Goal: Information Seeking & Learning: Obtain resource

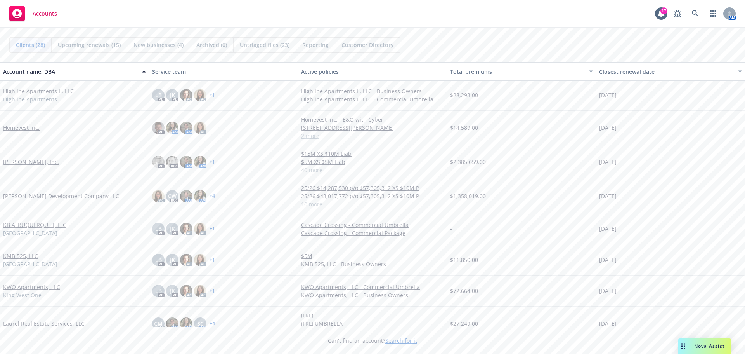
scroll to position [349, 0]
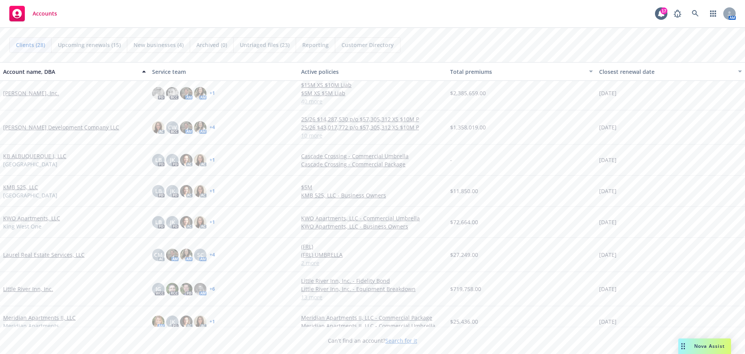
click at [36, 288] on link "Little River Inn, Inc." at bounding box center [28, 288] width 50 height 8
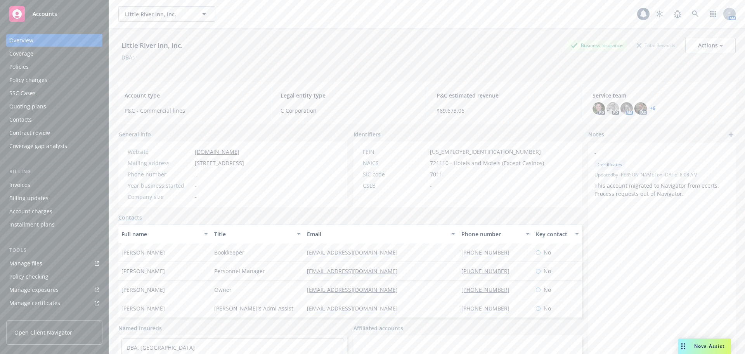
click at [27, 62] on div "Policies" at bounding box center [18, 67] width 19 height 12
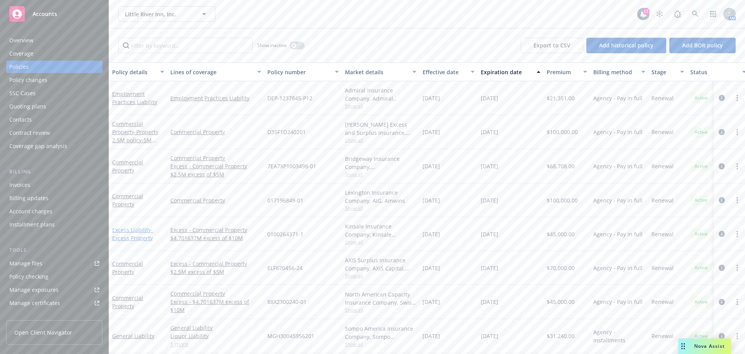
click at [137, 230] on link "Excess Liability - Excess Property" at bounding box center [132, 234] width 41 height 16
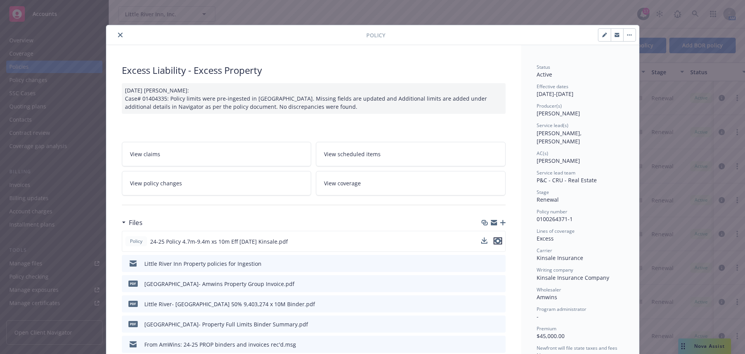
click at [494, 242] on icon "preview file" at bounding box center [497, 240] width 7 height 5
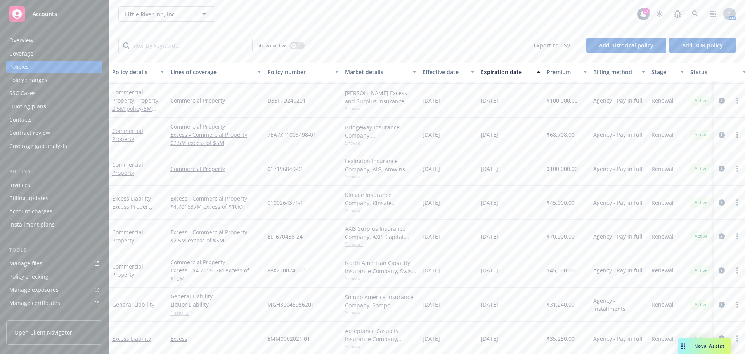
scroll to position [39, 0]
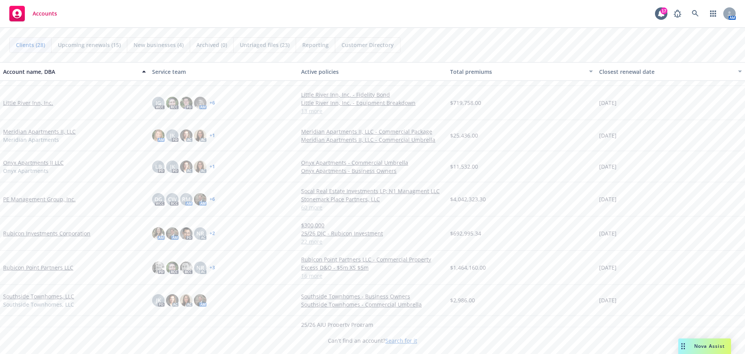
scroll to position [624, 0]
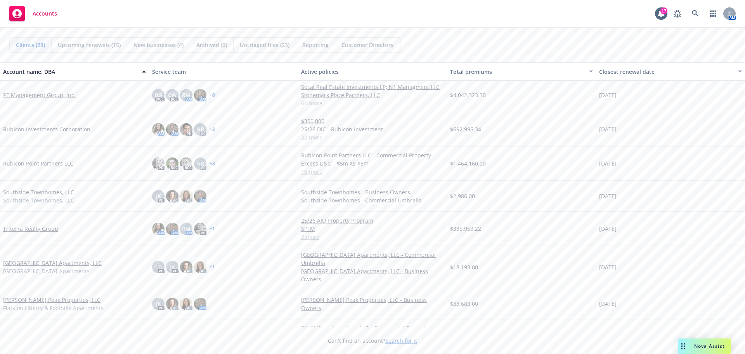
click at [33, 229] on link "Triterra Realty Group" at bounding box center [30, 228] width 55 height 8
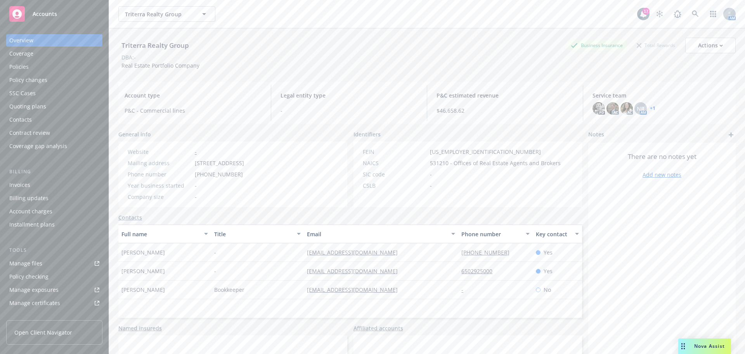
click at [28, 66] on div "Policies" at bounding box center [18, 67] width 19 height 12
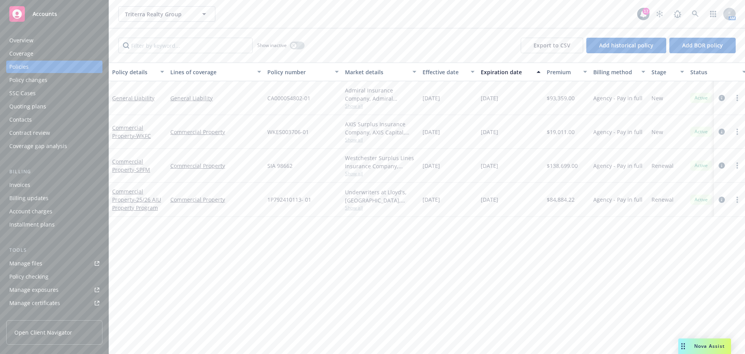
click at [126, 165] on div "Commercial Property - SPFM" at bounding box center [138, 165] width 52 height 16
click at [124, 127] on link "Commercial Property - WKFC" at bounding box center [131, 132] width 39 height 16
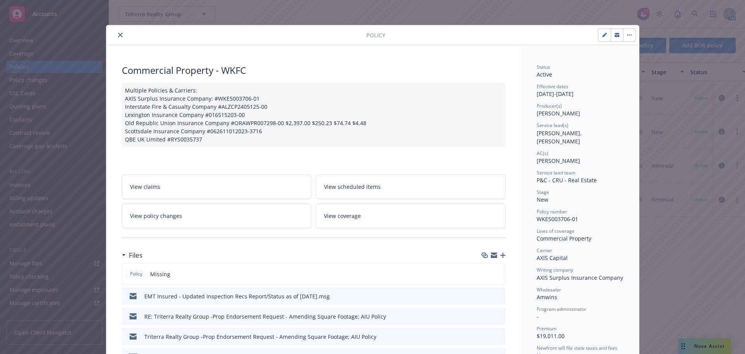
click at [116, 35] on button "close" at bounding box center [120, 34] width 9 height 9
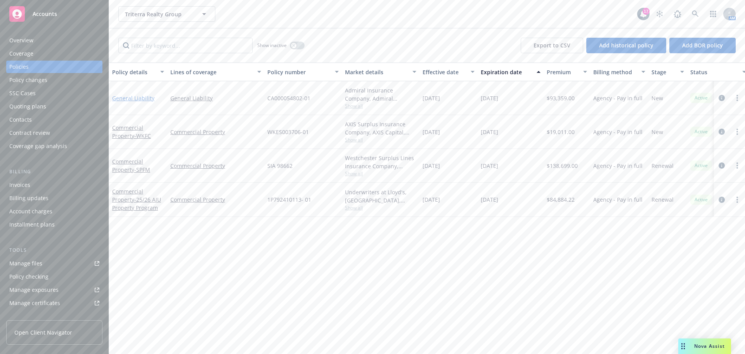
click at [128, 95] on link "General Liability" at bounding box center [133, 97] width 42 height 7
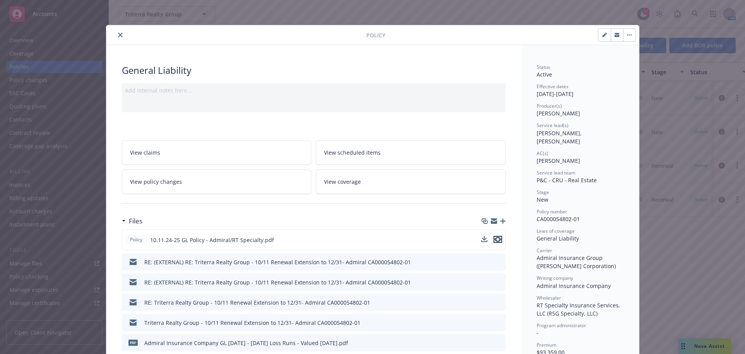
click at [494, 240] on icon "preview file" at bounding box center [497, 238] width 7 height 5
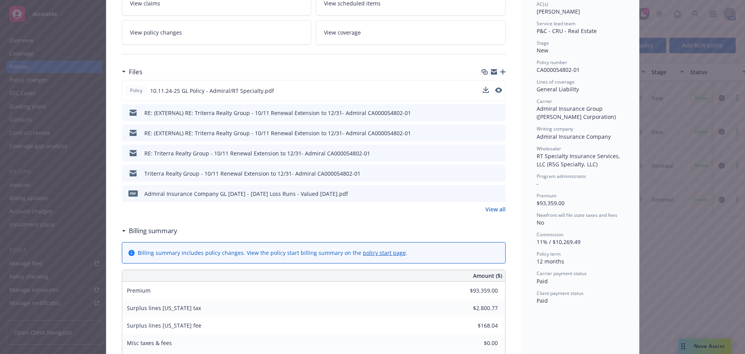
scroll to position [155, 0]
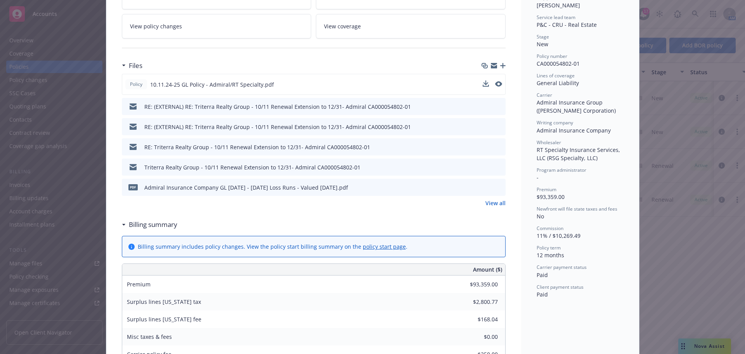
click at [497, 201] on link "View all" at bounding box center [495, 203] width 20 height 8
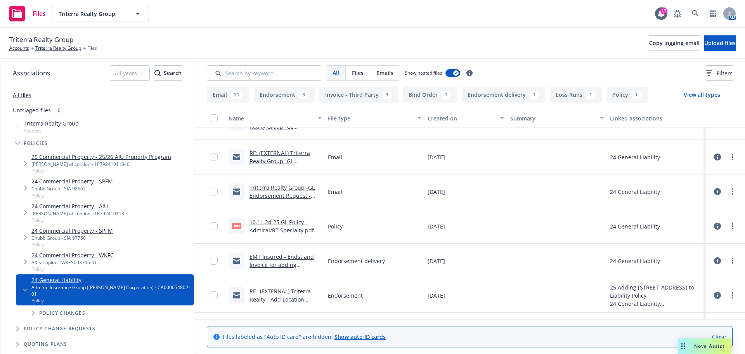
scroll to position [778, 0]
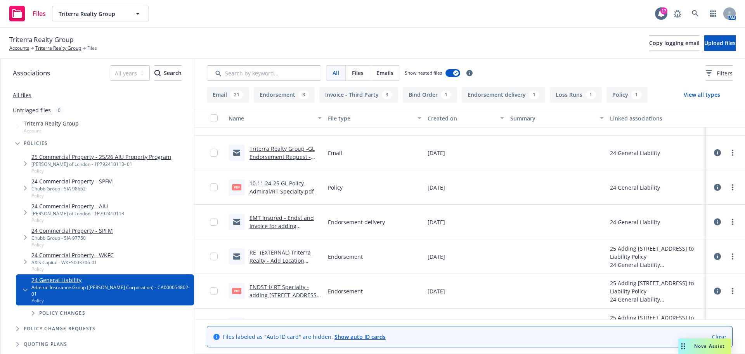
click at [293, 254] on link "RE_ (EXTERNAL) Triterra Realty - Add Location ([STREET_ADDRESS]) .msg" at bounding box center [283, 260] width 66 height 24
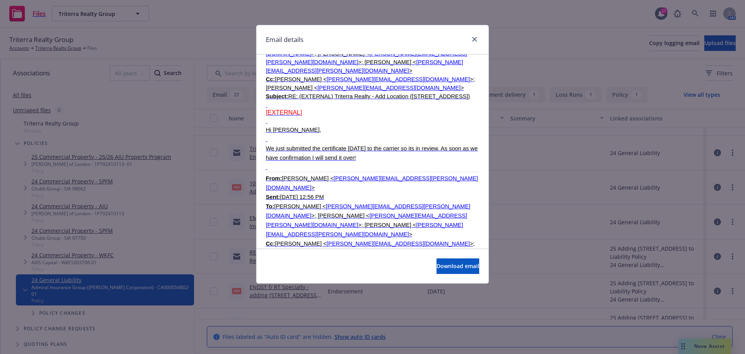
scroll to position [2716, 0]
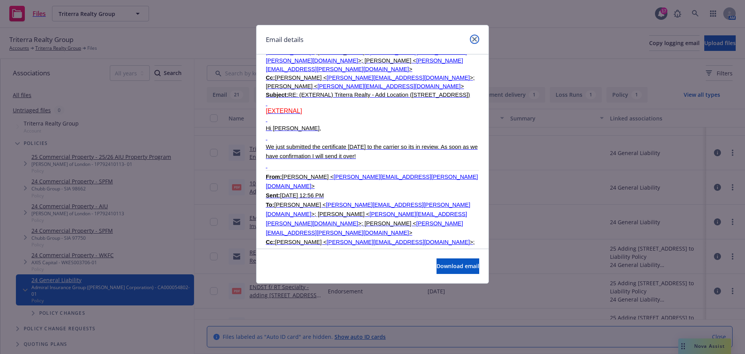
click at [476, 39] on icon "close" at bounding box center [474, 39] width 5 height 5
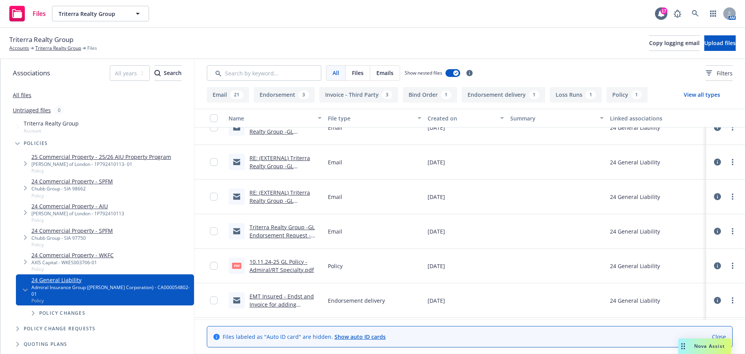
scroll to position [662, 0]
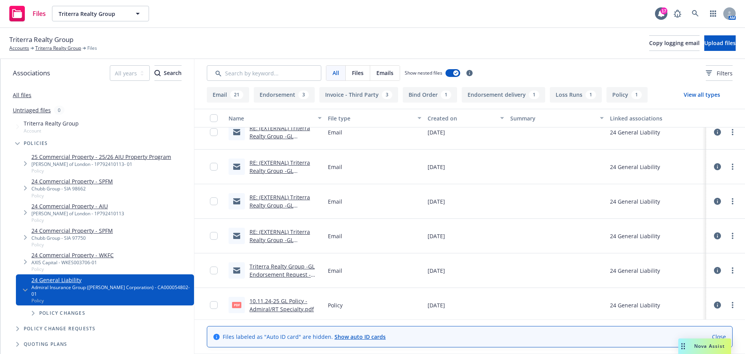
click at [278, 200] on link "RE: (EXTERNAL) Triterra Realty Group -GL Endorsement Request - Amending Square …" at bounding box center [285, 213] width 70 height 40
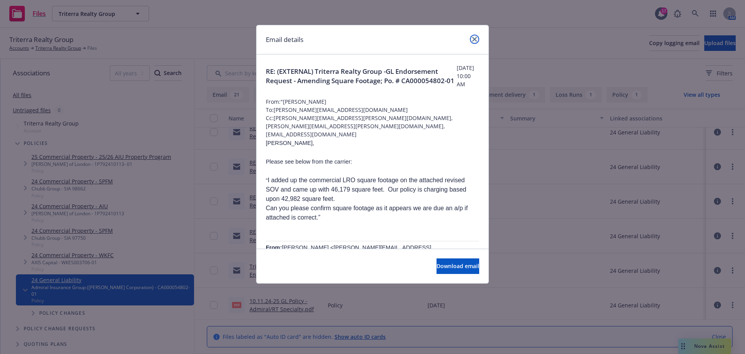
click at [473, 39] on icon "close" at bounding box center [474, 39] width 5 height 5
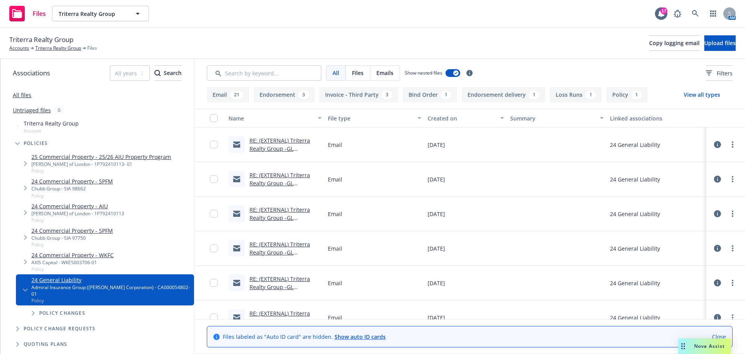
scroll to position [545, 0]
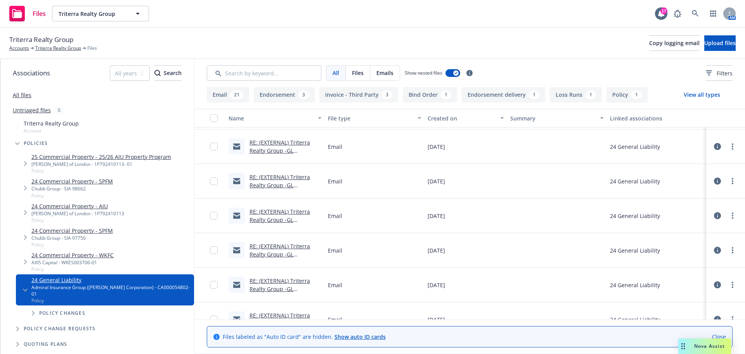
click at [283, 144] on link "RE: (EXTERNAL) Triterra Realty Group -GL Endorsement Request - Amending Square …" at bounding box center [285, 159] width 70 height 40
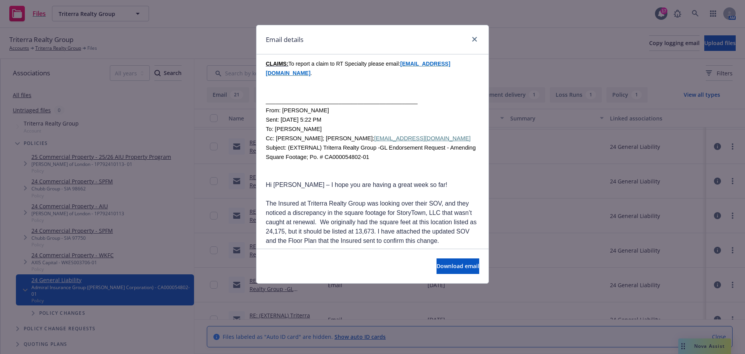
scroll to position [388, 0]
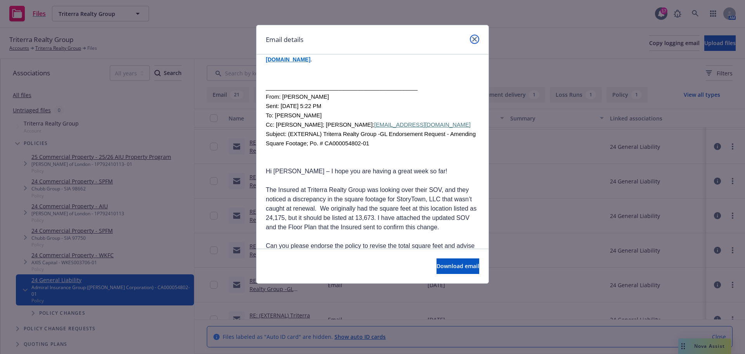
click at [475, 36] on link "close" at bounding box center [474, 39] width 9 height 9
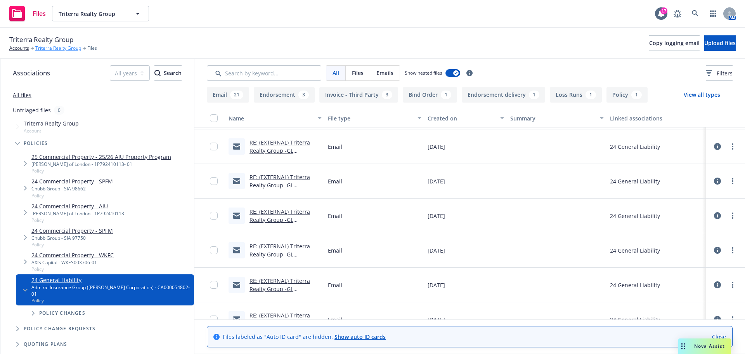
click at [47, 49] on link "Triterra Realty Group" at bounding box center [58, 48] width 46 height 7
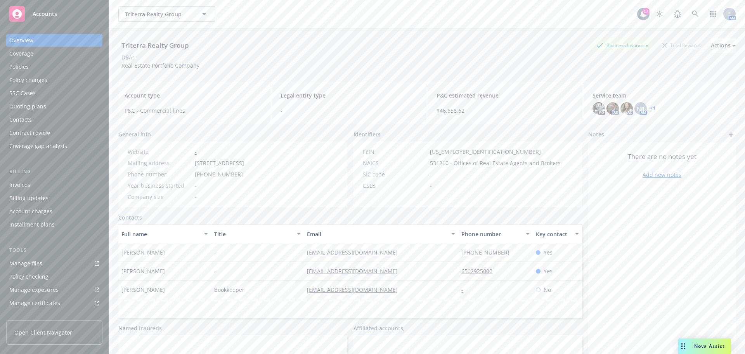
click at [32, 69] on div "Policies" at bounding box center [54, 67] width 90 height 12
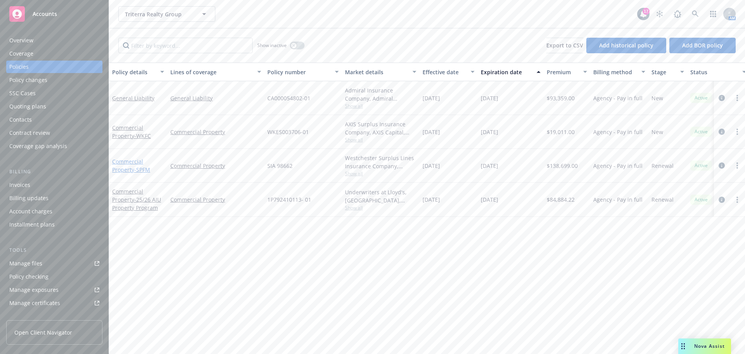
click at [131, 163] on link "Commercial Property - SPFM" at bounding box center [131, 166] width 38 height 16
click at [131, 163] on div "Triterra Realty Group Triterra Realty Group 17 AM Show inactive Export to CSV A…" at bounding box center [427, 177] width 636 height 354
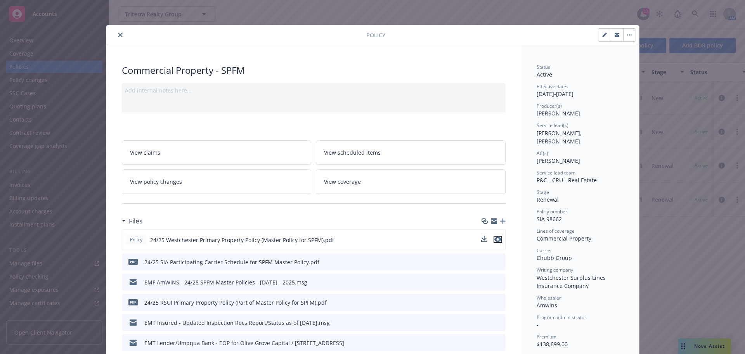
click at [495, 239] on icon "preview file" at bounding box center [497, 238] width 7 height 5
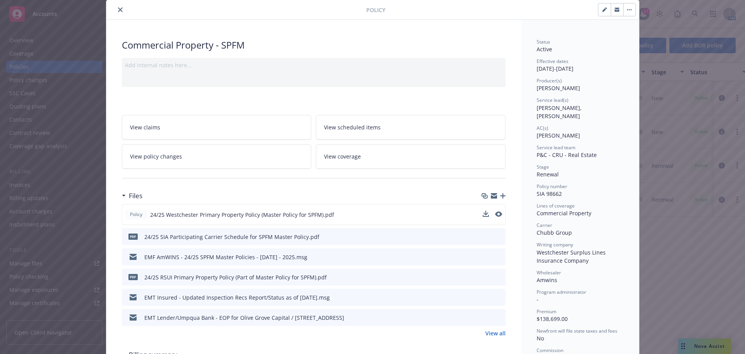
scroll to position [78, 0]
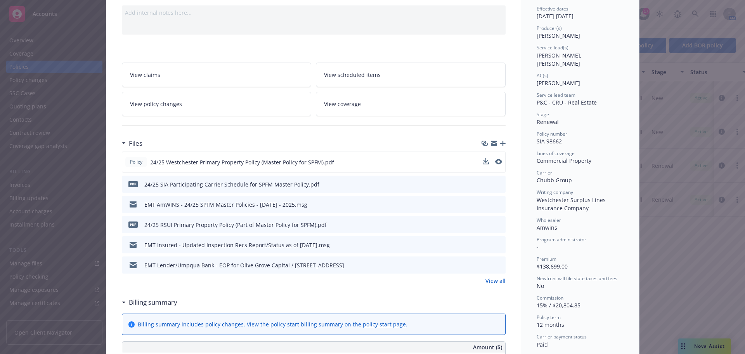
click at [495, 284] on link "View all" at bounding box center [495, 280] width 20 height 8
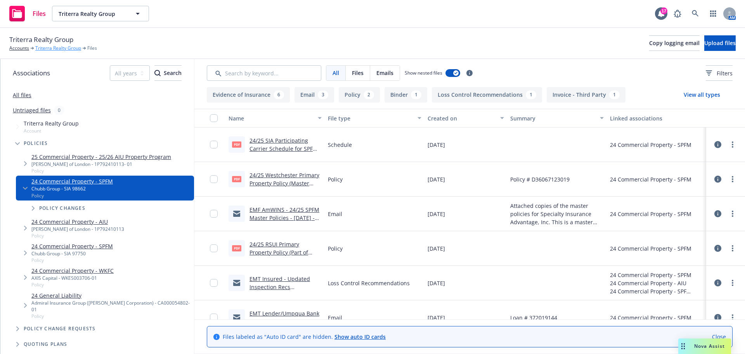
click at [51, 47] on link "Triterra Realty Group" at bounding box center [58, 48] width 46 height 7
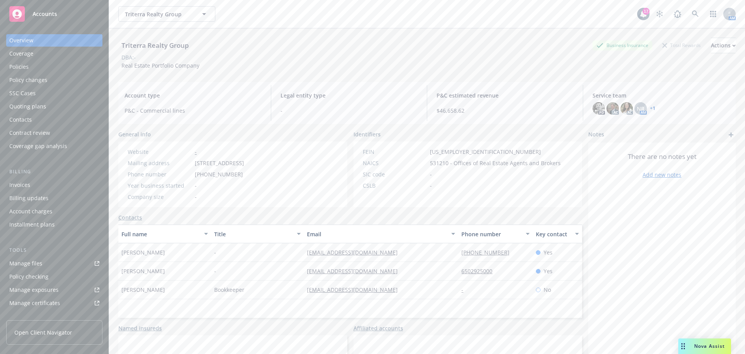
click at [41, 69] on div "Policies" at bounding box center [54, 67] width 90 height 12
